Goal: Navigation & Orientation: Find specific page/section

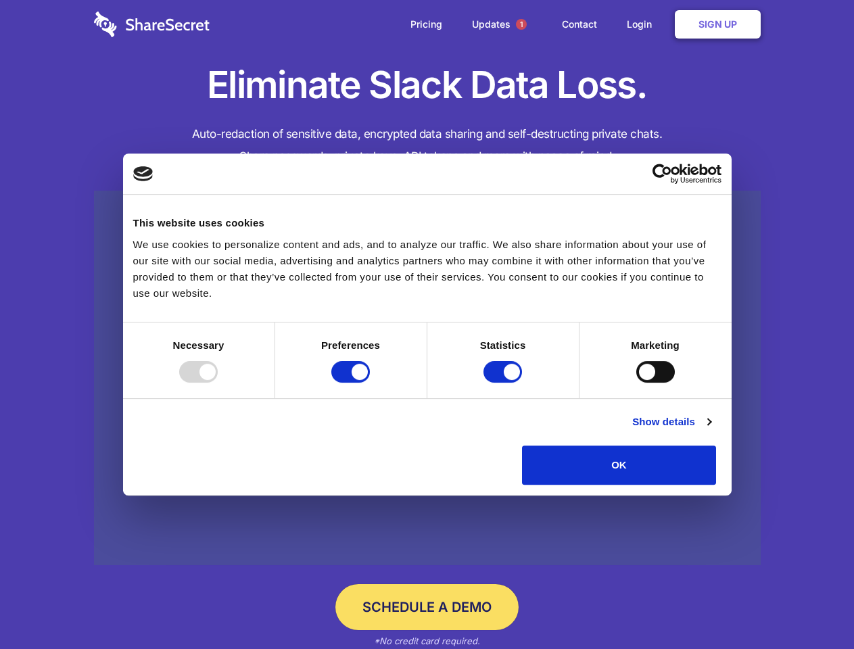
click at [218, 383] on div at bounding box center [198, 372] width 39 height 22
click at [370, 383] on input "Preferences" at bounding box center [350, 372] width 39 height 22
checkbox input "false"
click at [504, 383] on input "Statistics" at bounding box center [503, 372] width 39 height 22
checkbox input "false"
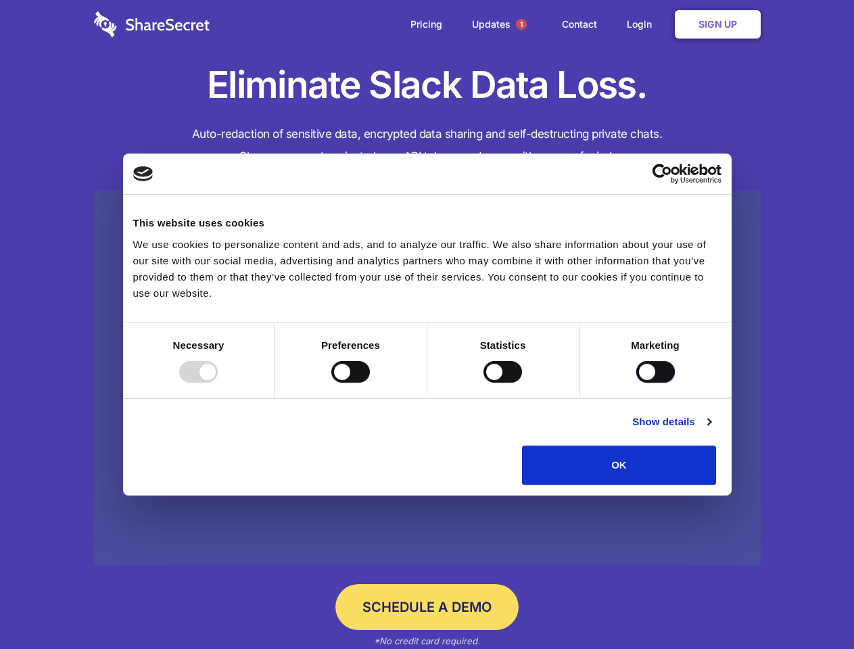
click at [636, 383] on input "Marketing" at bounding box center [655, 372] width 39 height 22
checkbox input "true"
click at [711, 430] on link "Show details" at bounding box center [671, 422] width 78 height 16
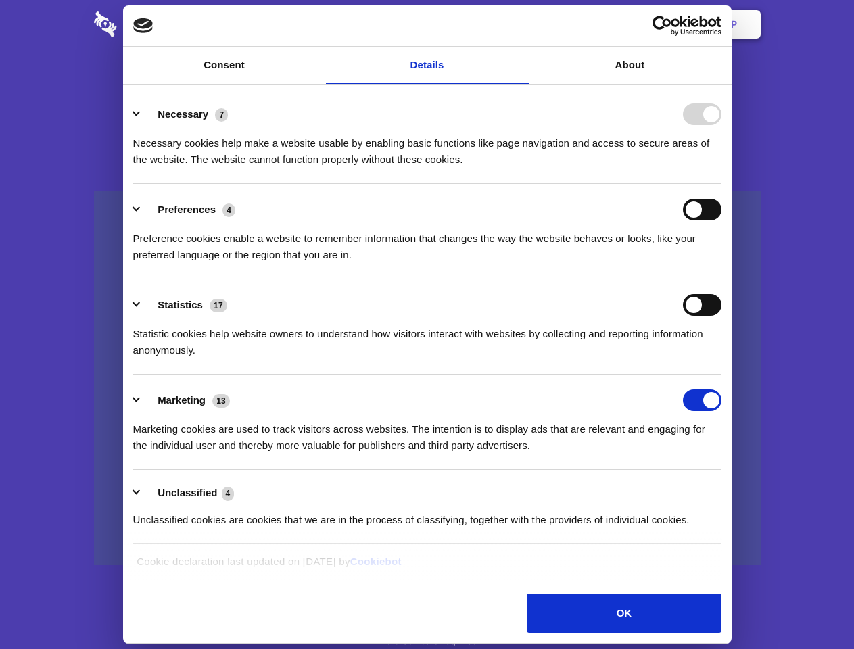
click at [722, 184] on li "Necessary 7 Necessary cookies help make a website usable by enabling basic func…" at bounding box center [427, 136] width 588 height 95
click at [521, 24] on span "1" at bounding box center [521, 24] width 11 height 11
